Goal: Find specific page/section: Find specific page/section

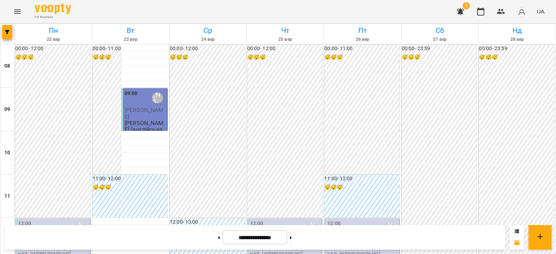
scroll to position [197, 0]
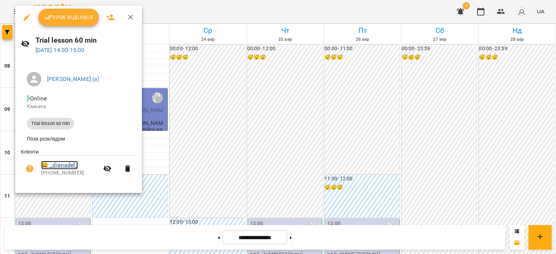
click at [72, 168] on link "😀 _dianadel_" at bounding box center [59, 165] width 37 height 9
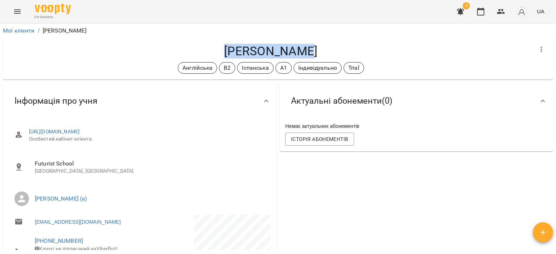
drag, startPoint x: 223, startPoint y: 50, endPoint x: 313, endPoint y: 49, distance: 89.8
click at [278, 49] on h4 "[PERSON_NAME]" at bounding box center [271, 51] width 524 height 15
copy h4 "[PERSON_NAME]"
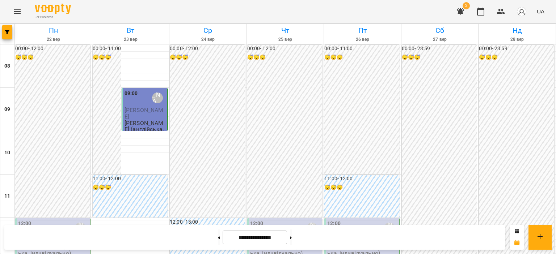
scroll to position [289, 0]
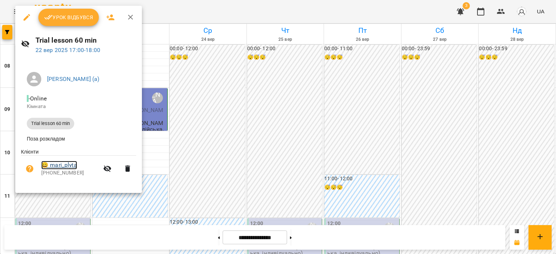
click at [66, 167] on link "😀 mari_plyta" at bounding box center [59, 165] width 36 height 9
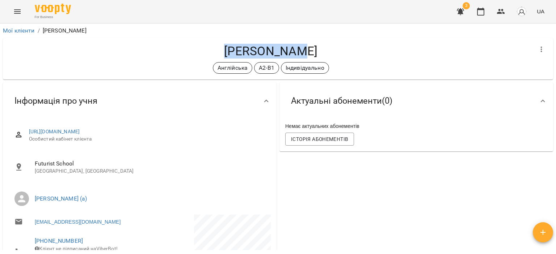
drag, startPoint x: 227, startPoint y: 50, endPoint x: 312, endPoint y: 39, distance: 85.5
click at [278, 39] on div "[PERSON_NAME] А2-В1 Індивідуально" at bounding box center [278, 59] width 550 height 42
copy h4 "[PERSON_NAME]"
